Goal: Information Seeking & Learning: Learn about a topic

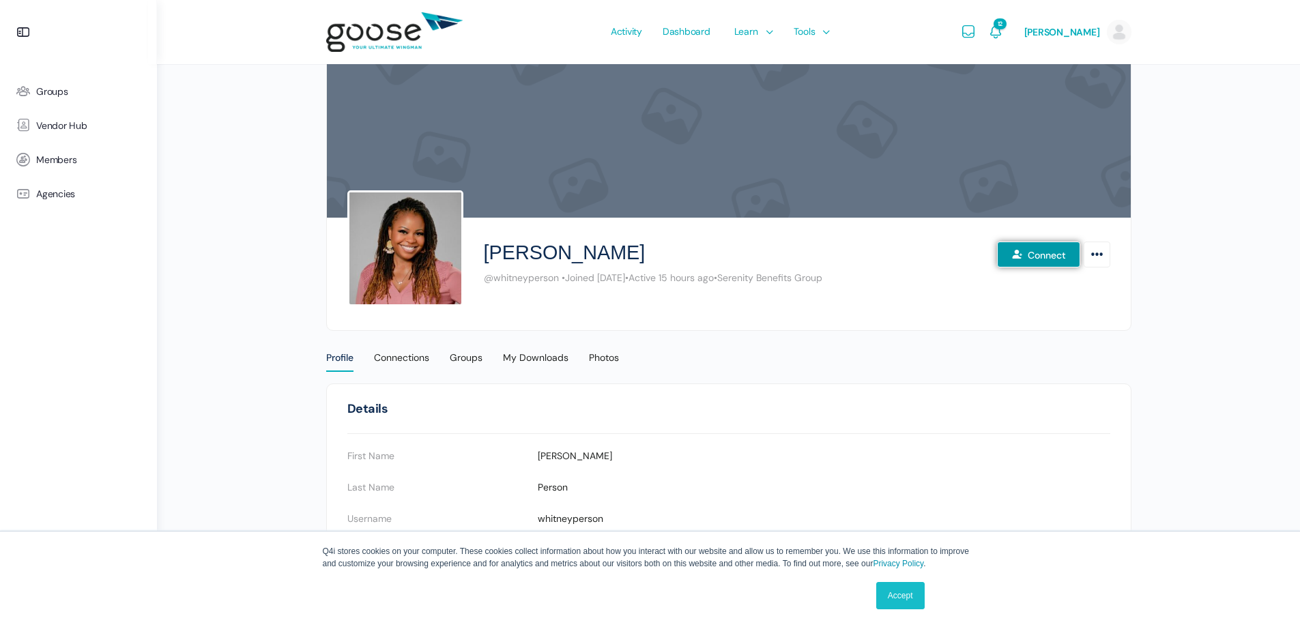
click at [904, 598] on link "Accept" at bounding box center [900, 595] width 48 height 27
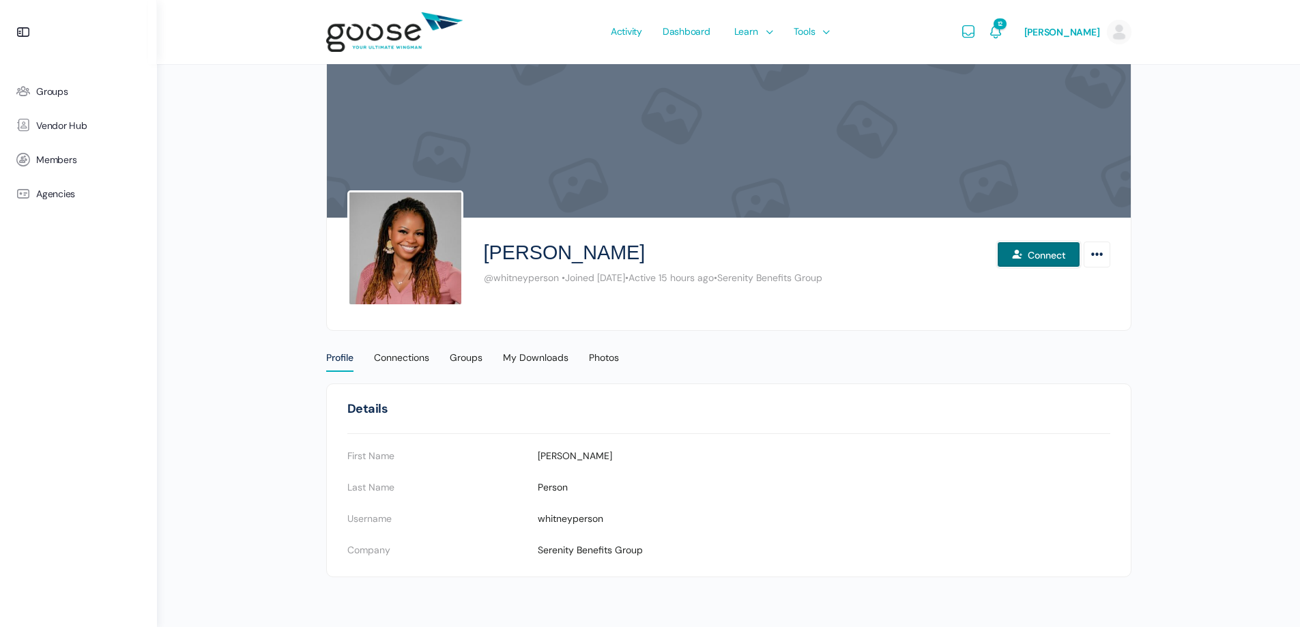
click at [1033, 261] on button "Connect" at bounding box center [1038, 255] width 83 height 26
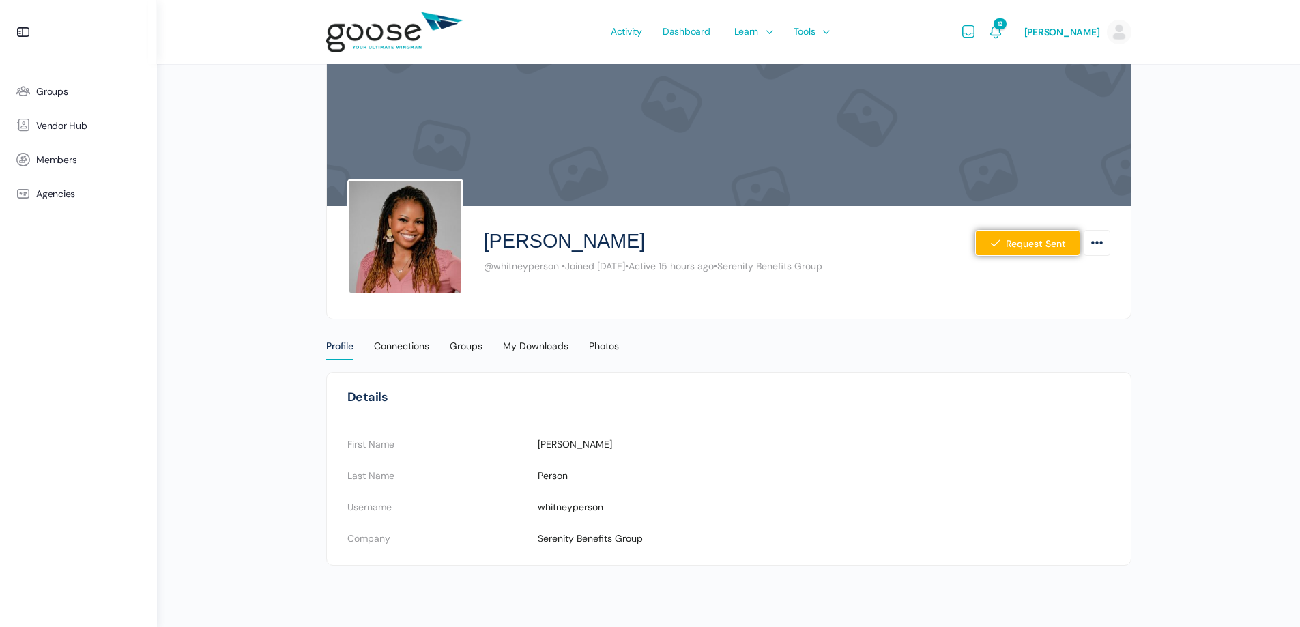
scroll to position [15, 0]
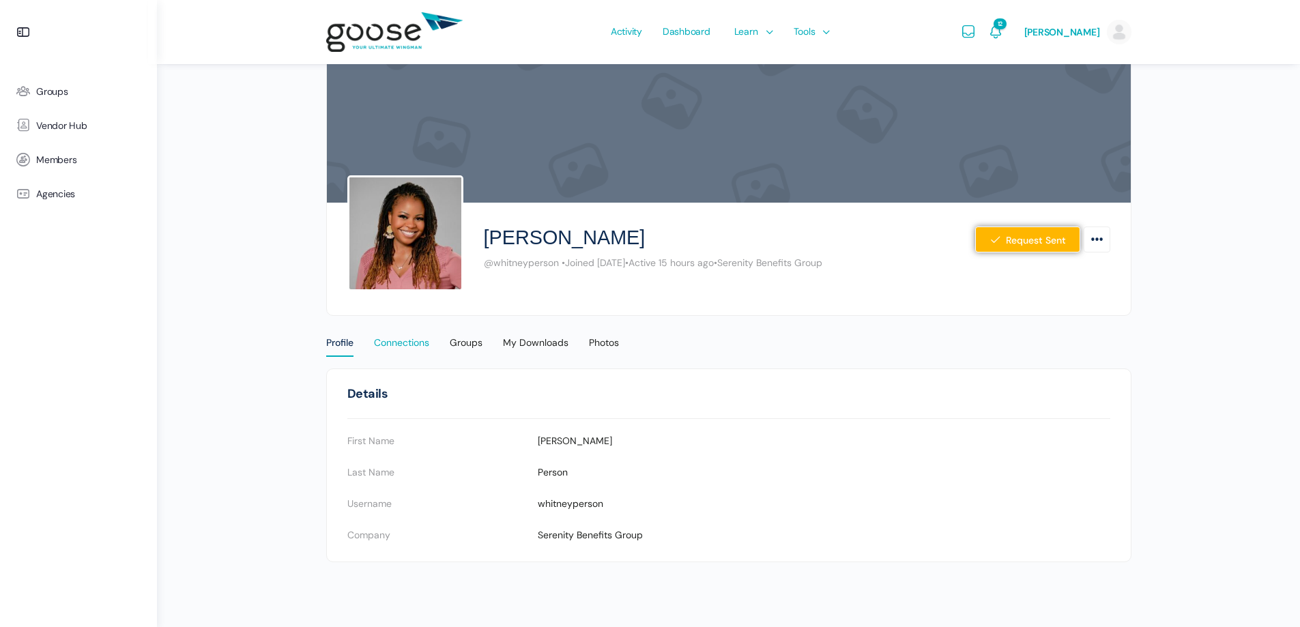
click at [403, 354] on div "Connections" at bounding box center [401, 346] width 55 height 20
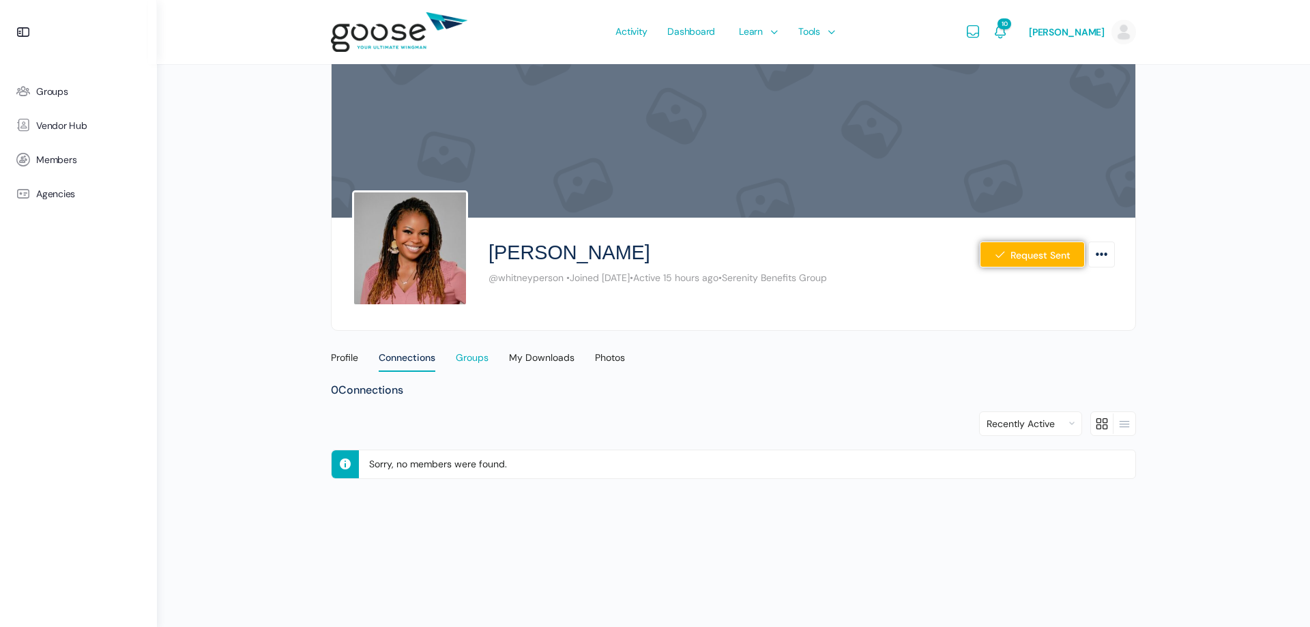
click at [476, 354] on div "Groups" at bounding box center [472, 361] width 33 height 20
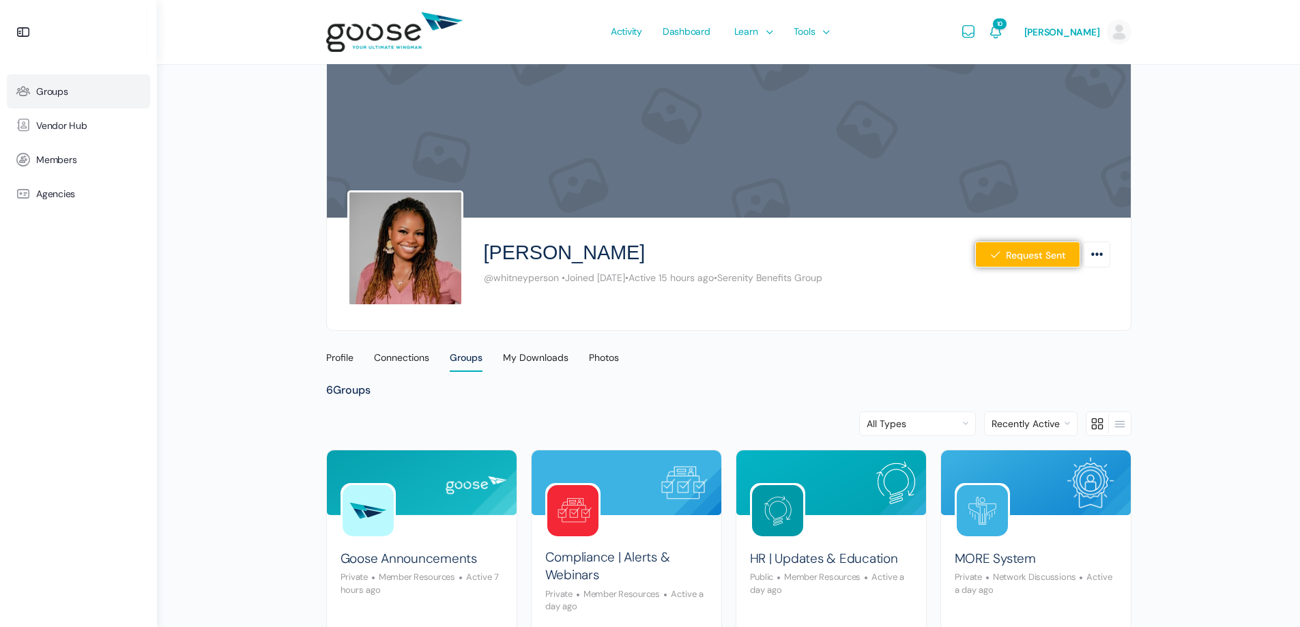
click at [54, 93] on span "Groups" at bounding box center [52, 92] width 32 height 12
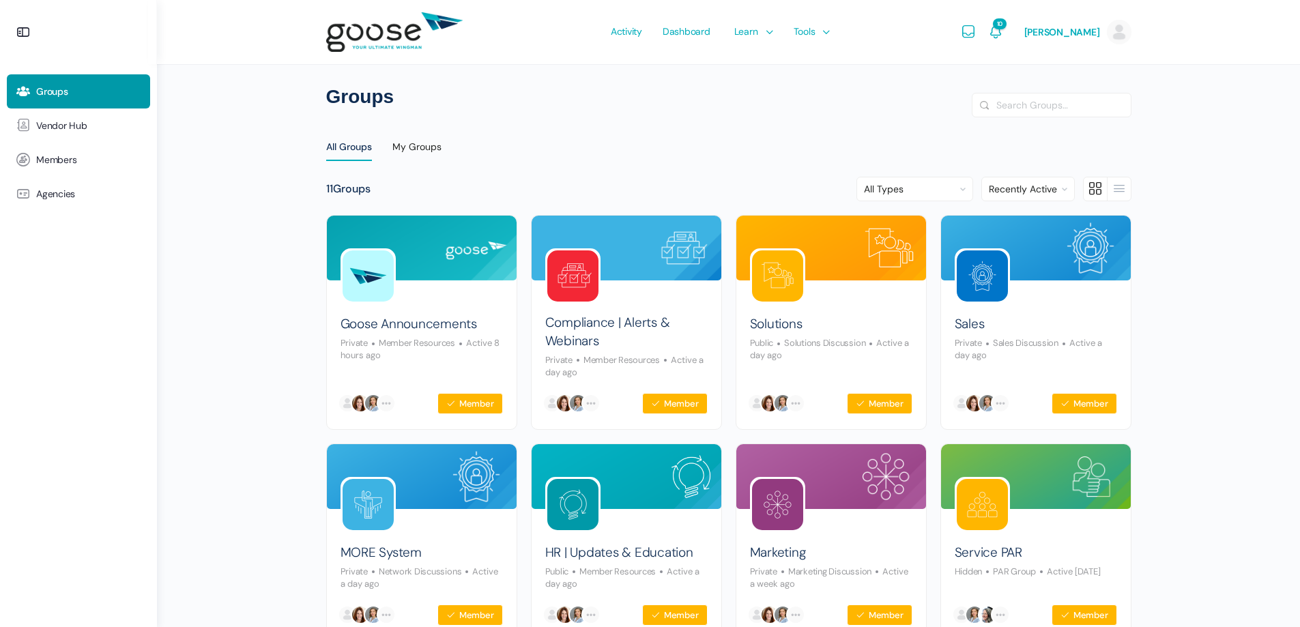
click at [44, 91] on span "Groups" at bounding box center [52, 92] width 32 height 12
click at [748, 77] on span "Courses" at bounding box center [753, 72] width 35 height 12
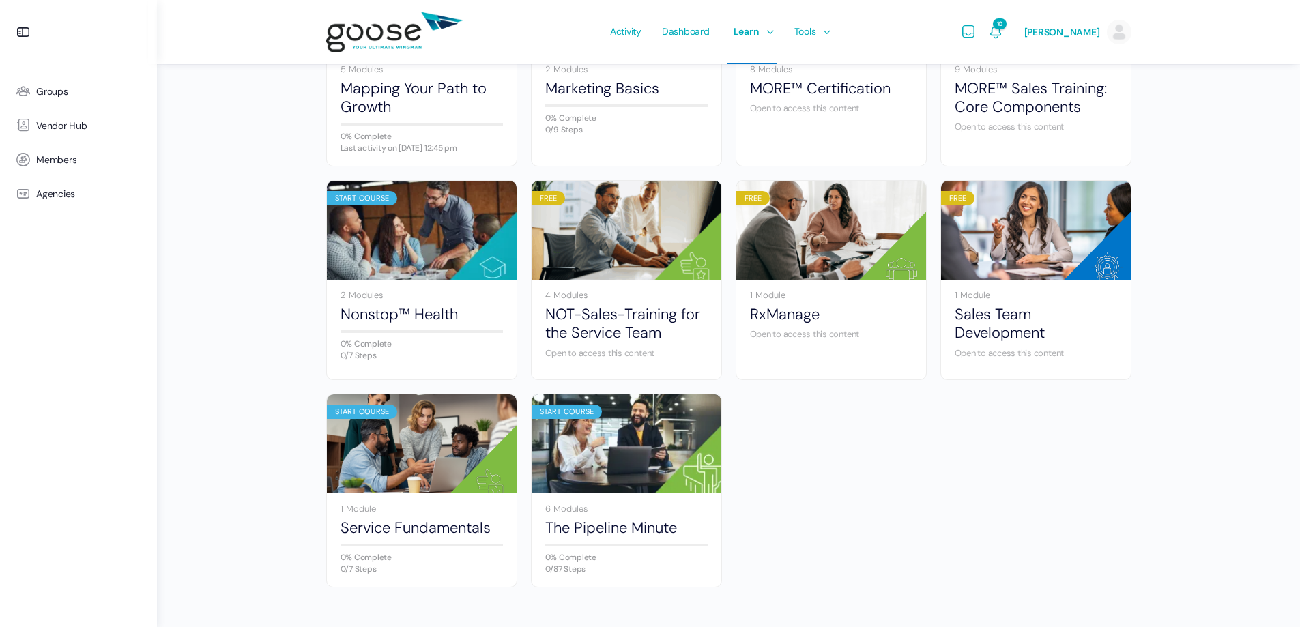
scroll to position [763, 0]
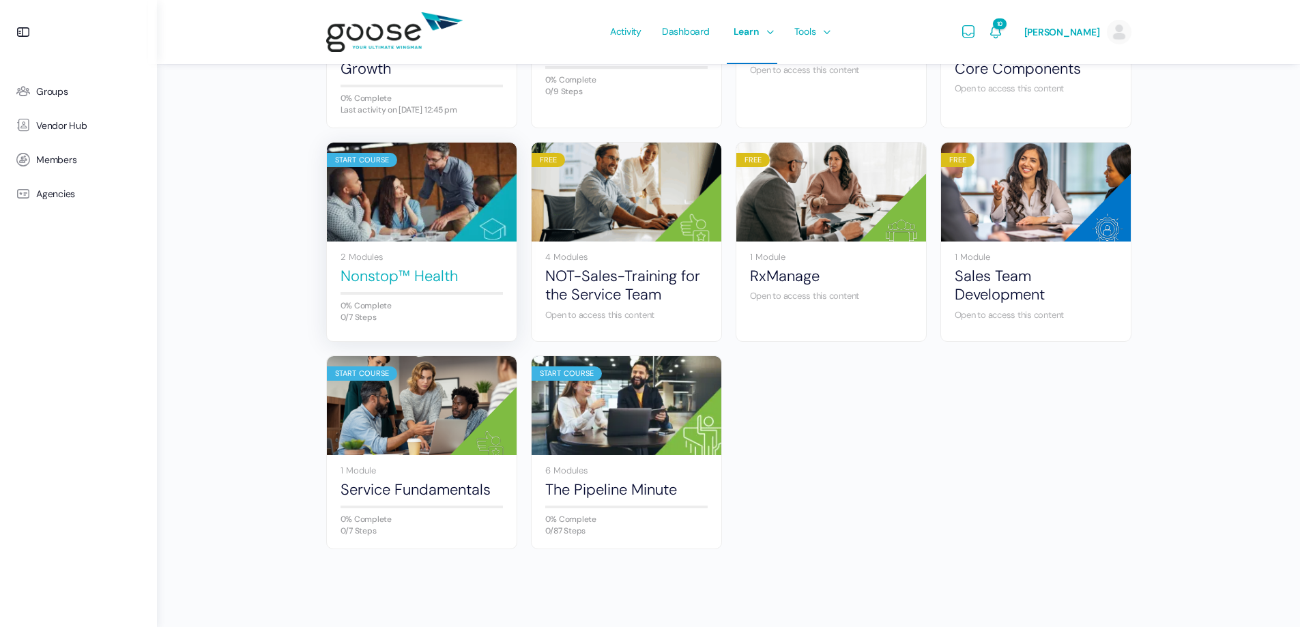
click at [377, 268] on link "Nonstop™ Health" at bounding box center [422, 276] width 162 height 18
